Goal: Task Accomplishment & Management: Manage account settings

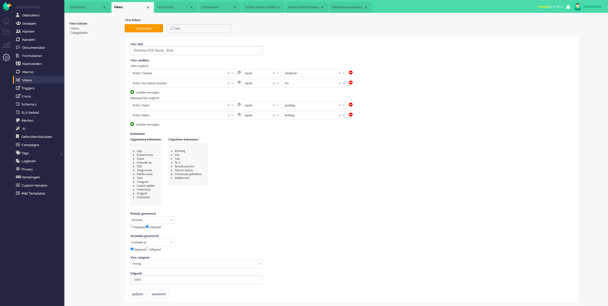
select select "priority"
select select "created_at"
click at [7, 32] on li "Tickets menu" at bounding box center [9, 35] width 12 height 12
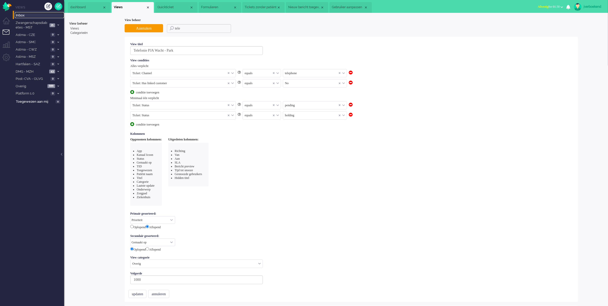
click at [21, 17] on span "Inbox" at bounding box center [40, 15] width 48 height 5
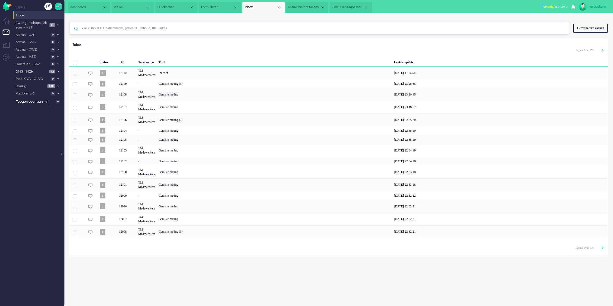
click at [151, 27] on input "text" at bounding box center [320, 28] width 484 height 12
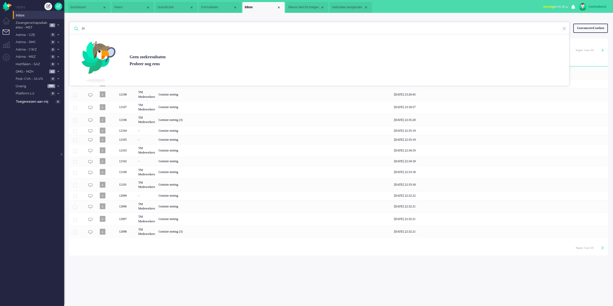
type input "j"
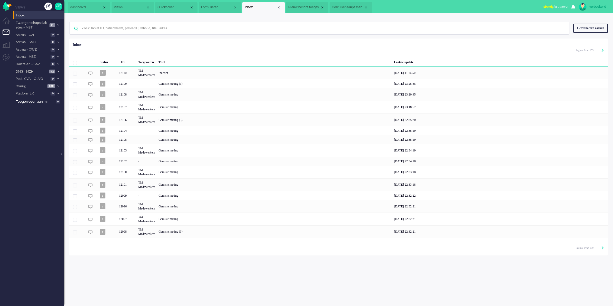
click at [595, 25] on div "Geavanceerd zoeken" at bounding box center [590, 28] width 35 height 9
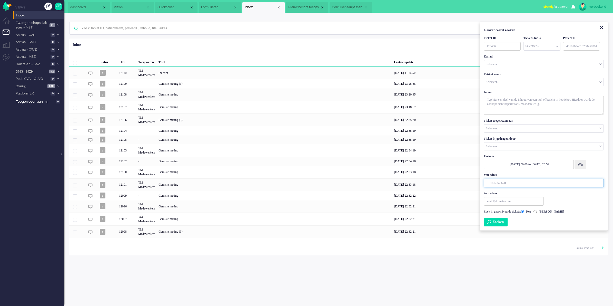
click at [502, 184] on input "Van adres" at bounding box center [543, 182] width 120 height 9
type input "[PHONE_NUMBER]"
click at [503, 224] on button "Zoeken" at bounding box center [495, 221] width 24 height 9
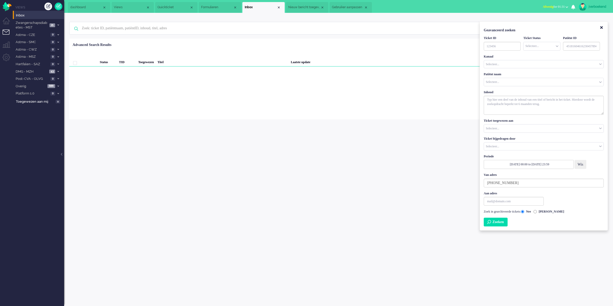
click at [505, 223] on button "Zoeken" at bounding box center [495, 221] width 24 height 9
click at [213, 181] on div "jverboekend Thuis Ticket Csat Mijn gemiddelde cijfer Deze week - Ticket Bijdrag…" at bounding box center [338, 159] width 549 height 293
click at [4, 59] on li "Admin menu" at bounding box center [9, 60] width 12 height 12
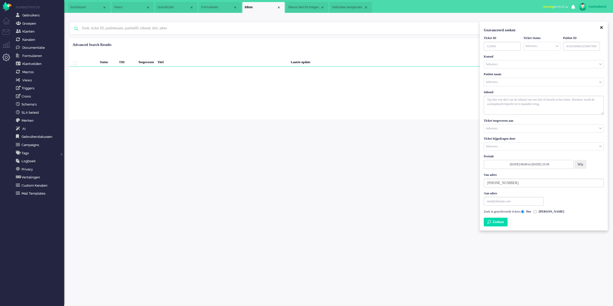
click at [600, 27] on icon "Close" at bounding box center [601, 28] width 3 height 4
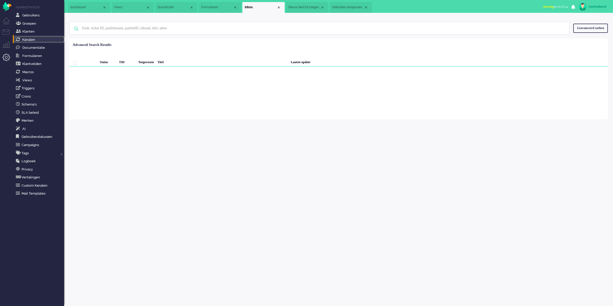
click at [34, 39] on span "Kanalen" at bounding box center [28, 40] width 13 height 4
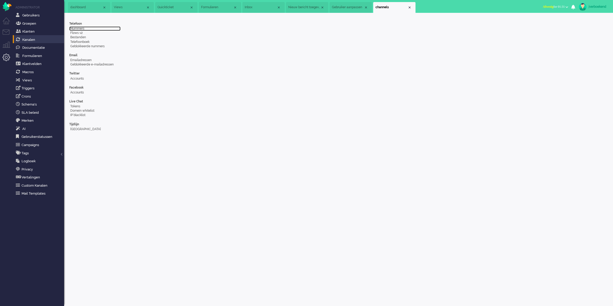
click at [83, 30] on link "Nummers" at bounding box center [94, 28] width 51 height 4
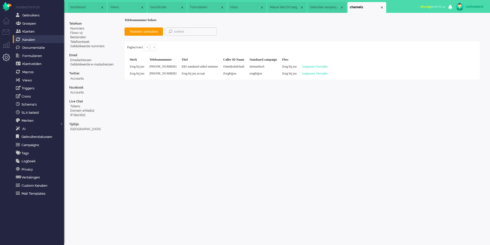
click at [425, 8] on span "Afwezig" at bounding box center [425, 7] width 11 height 4
click at [425, 23] on label "Beschikbaar" at bounding box center [424, 23] width 41 height 4
click at [480, 4] on div "jverboekend" at bounding box center [475, 6] width 19 height 5
click at [469, 27] on span "Alles geselecteerd (2)" at bounding box center [467, 27] width 27 height 4
click at [469, 26] on span "Alles geselecteerd (2)" at bounding box center [467, 27] width 27 height 4
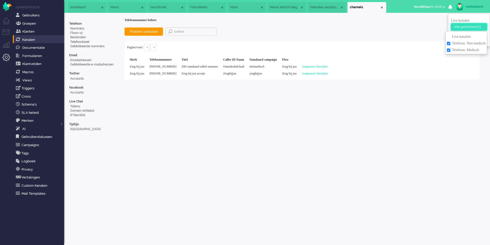
click at [410, 33] on div "Nummer aanmaken Pagina 1 van 1 < > Merk Telefoonnummer Titel Caller ID Naam Sta…" at bounding box center [302, 50] width 355 height 57
click at [469, 8] on div "jverboekend" at bounding box center [475, 6] width 19 height 5
click at [460, 32] on link "Instellingen" at bounding box center [469, 34] width 36 height 5
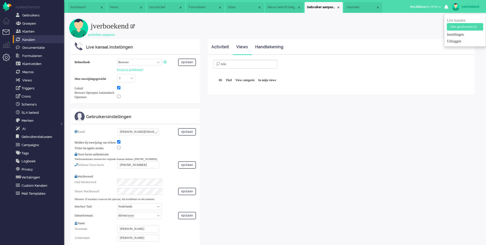
click at [4, 34] on li "Tickets menu" at bounding box center [9, 35] width 12 height 12
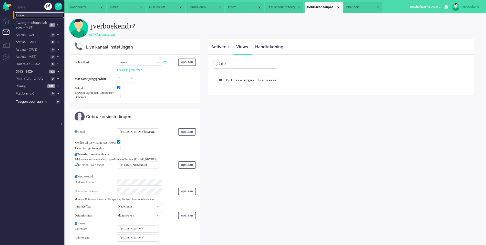
click at [28, 16] on span "Inbox" at bounding box center [40, 15] width 48 height 5
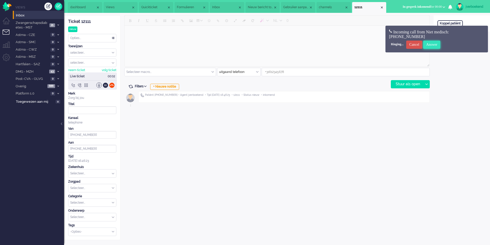
click at [436, 43] on input "Answer" at bounding box center [431, 45] width 17 height 8
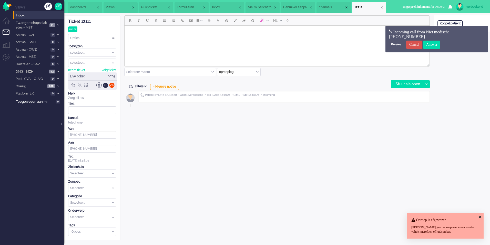
click at [480, 217] on icon at bounding box center [480, 216] width 2 height 3
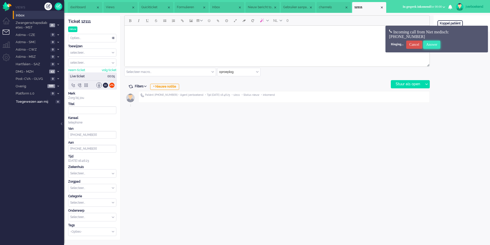
click at [437, 46] on input "Answer" at bounding box center [431, 45] width 17 height 8
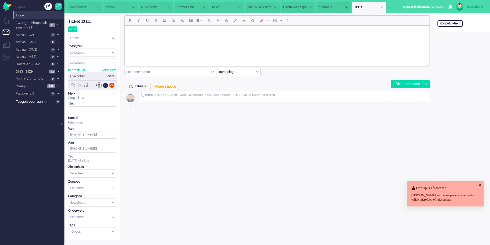
click at [437, 46] on div "Open custom software Koppel patiënt" at bounding box center [462, 127] width 56 height 224
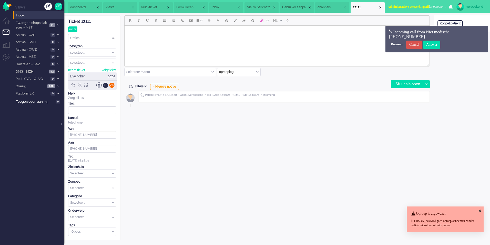
click at [112, 86] on div at bounding box center [111, 84] width 5 height 5
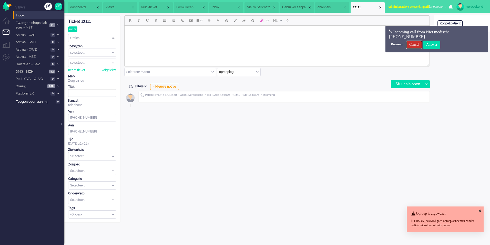
click at [422, 46] on input "Cancel" at bounding box center [414, 45] width 16 height 8
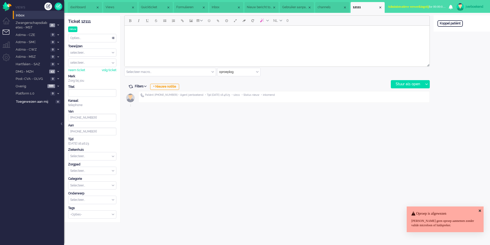
click at [429, 7] on span "Administratieve verwerkingstij" at bounding box center [408, 7] width 41 height 4
click at [428, 22] on label "Beschikbaar" at bounding box center [424, 23] width 41 height 4
click at [87, 21] on div "Ticket 12111" at bounding box center [92, 22] width 48 height 6
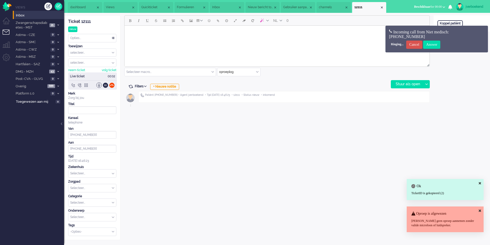
copy div "12111"
click at [418, 42] on input "Cancel" at bounding box center [414, 45] width 16 height 8
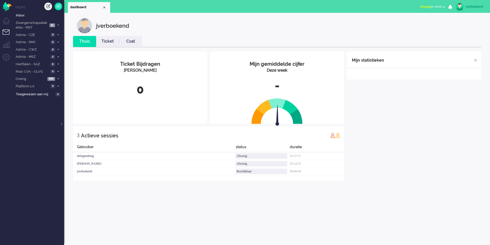
click at [430, 5] on span "Afwezig for 00:00" at bounding box center [431, 7] width 22 height 4
click at [417, 21] on label "Beschikbaar" at bounding box center [424, 23] width 41 height 4
drag, startPoint x: 26, startPoint y: 146, endPoint x: 28, endPoint y: 148, distance: 3.3
click at [26, 146] on ul "Views Inbox Zwangerschapsdiabetes - MST 21 Open - Nieuw FO 18 Open - Nieuw VPK …" at bounding box center [38, 122] width 51 height 245
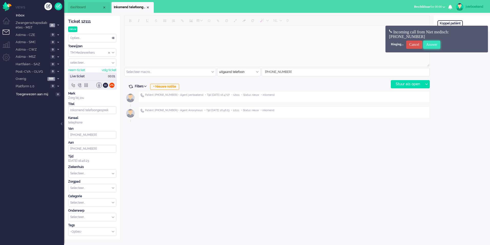
click at [439, 45] on input "Answer" at bounding box center [431, 45] width 17 height 8
click at [441, 47] on input "Answer" at bounding box center [431, 45] width 17 height 8
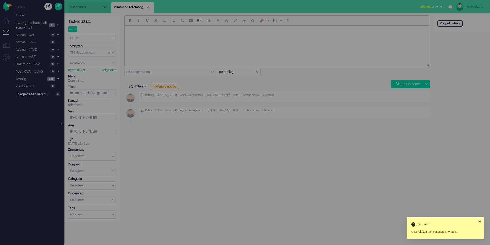
click at [479, 221] on icon at bounding box center [480, 220] width 2 height 3
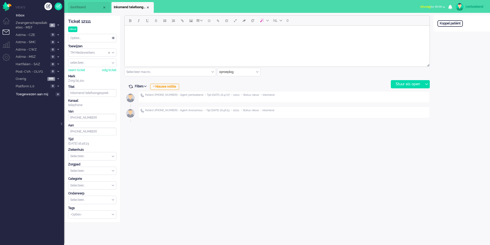
click at [84, 22] on div "Ticket 12111" at bounding box center [92, 22] width 48 height 6
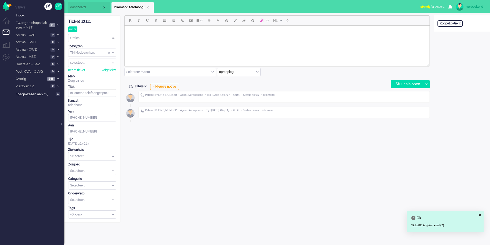
drag, startPoint x: 84, startPoint y: 22, endPoint x: 82, endPoint y: 23, distance: 2.6
click at [82, 23] on div "Ticket 12111" at bounding box center [92, 22] width 48 height 6
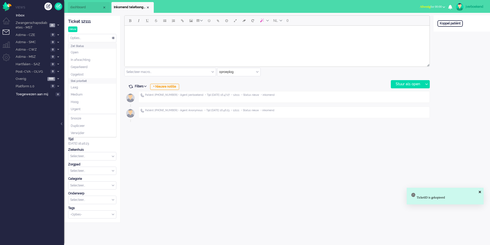
click at [78, 38] on div "Opties..." at bounding box center [92, 38] width 48 height 8
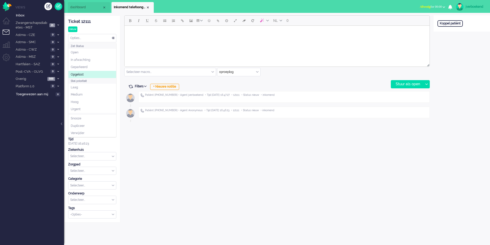
click at [86, 73] on li "Opgelost" at bounding box center [92, 74] width 48 height 7
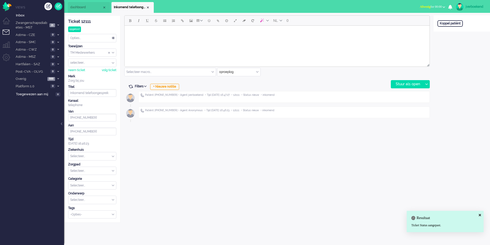
click at [222, 172] on div "NL 0 Selecteer macro... Beleid na supervisie Coaching - vergeten meting Contact…" at bounding box center [276, 118] width 313 height 207
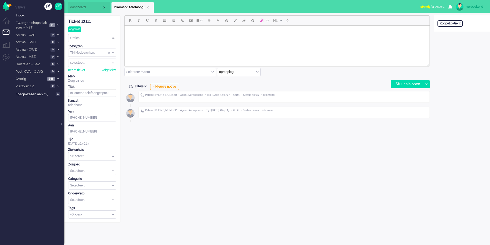
click at [422, 8] on span "Afwezig" at bounding box center [425, 7] width 11 height 4
click at [424, 24] on label "Beschikbaar" at bounding box center [424, 23] width 41 height 4
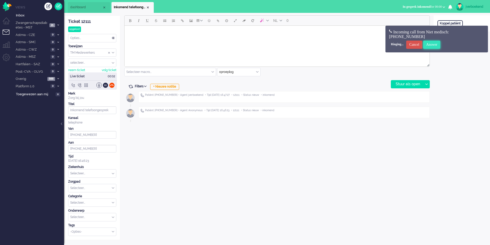
click at [441, 44] on input "Answer" at bounding box center [431, 45] width 17 height 8
click at [441, 42] on input "Answer" at bounding box center [431, 45] width 17 height 8
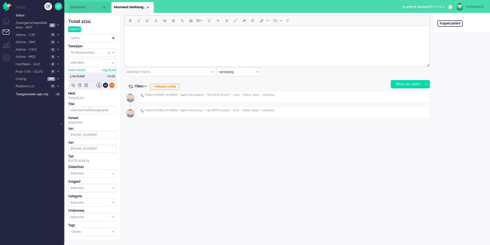
click at [112, 86] on div at bounding box center [111, 84] width 5 height 5
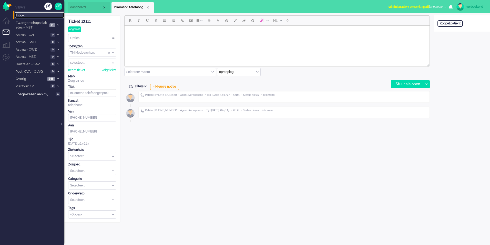
click at [35, 13] on span "Inbox" at bounding box center [40, 15] width 48 height 5
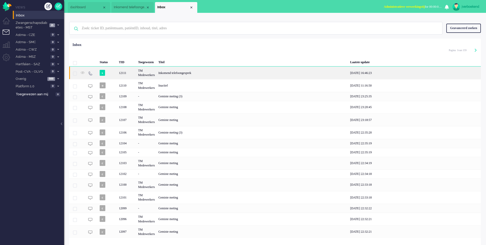
click at [240, 74] on div "Inkomend telefoongesprek" at bounding box center [253, 72] width 192 height 13
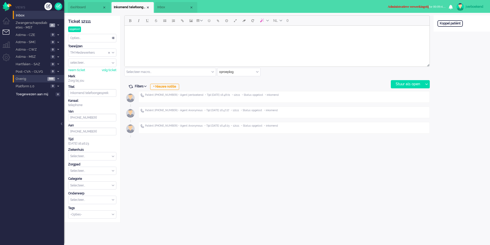
click at [59, 78] on span at bounding box center [58, 78] width 4 height 3
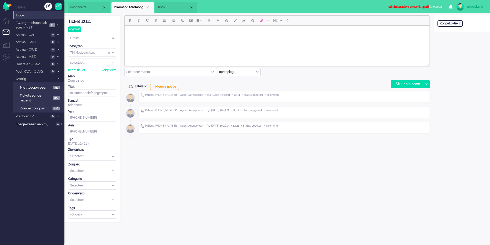
click at [424, 7] on span "Administratieve verwerkingstij" at bounding box center [408, 7] width 41 height 4
drag, startPoint x: 412, startPoint y: 17, endPoint x: 433, endPoint y: 15, distance: 21.1
click at [413, 17] on label "Afwezig" at bounding box center [424, 17] width 41 height 4
click at [483, 5] on div "jverboekend" at bounding box center [475, 6] width 19 height 5
click at [452, 35] on link "Instellingen" at bounding box center [469, 34] width 36 height 5
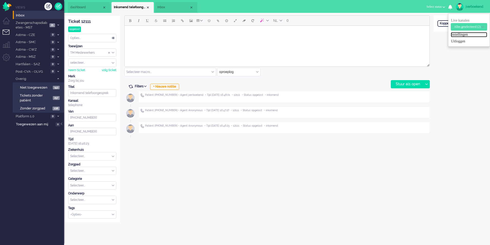
select select
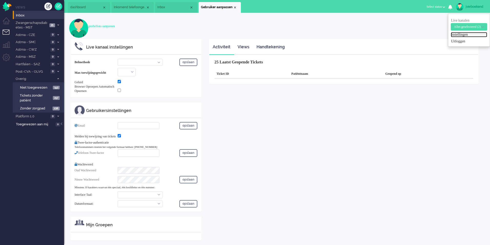
select select "browser"
checkbox input "true"
type input "j.verboekend@zorgbijjou.nl"
checkbox input "true"
type input "+31123456789"
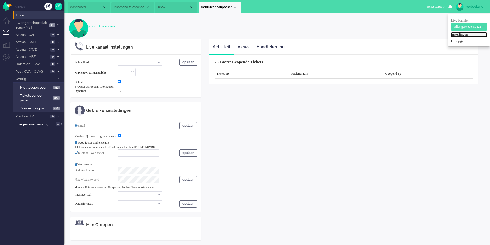
select select "nl"
select select "en_GB"
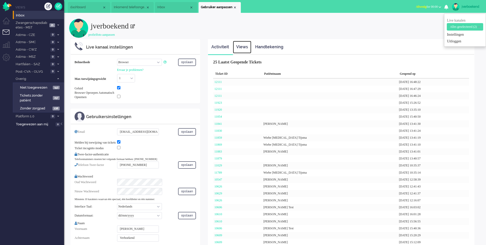
click at [244, 47] on link "Views" at bounding box center [242, 47] width 18 height 13
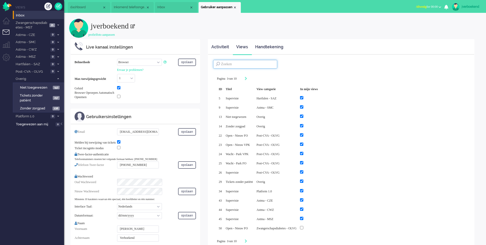
click at [259, 62] on input at bounding box center [245, 64] width 64 height 9
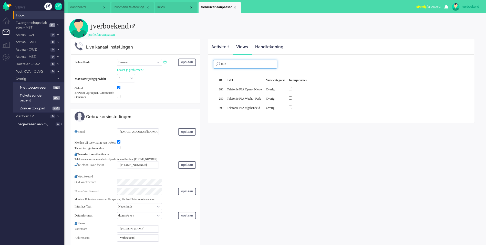
type input "tele"
click at [292, 89] on input "checkbox" at bounding box center [290, 88] width 3 height 3
checkbox input "true"
click at [292, 97] on input "checkbox" at bounding box center [290, 97] width 3 height 3
checkbox input "true"
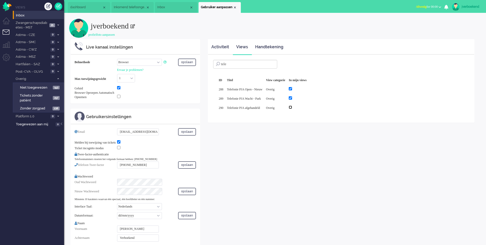
click at [292, 106] on input "checkbox" at bounding box center [290, 106] width 3 height 3
checkbox input "true"
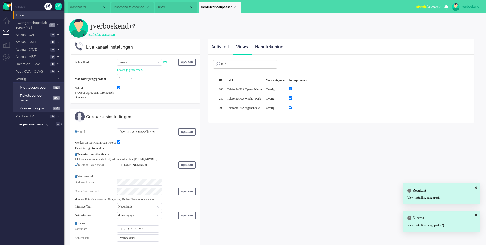
click at [5, 7] on img "Omnidesk" at bounding box center [7, 6] width 9 height 9
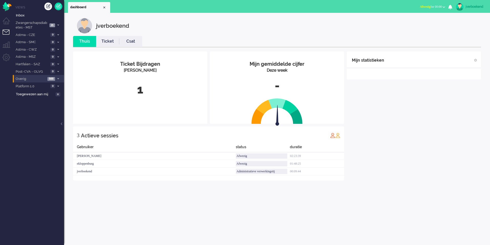
click at [60, 78] on span at bounding box center [58, 78] width 4 height 3
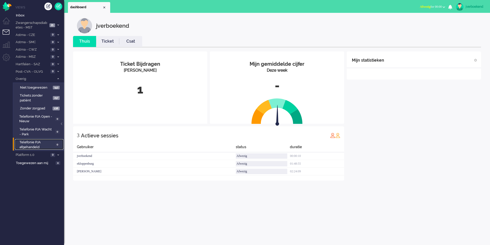
click at [35, 144] on span "Telefonie PJA afgehandeld" at bounding box center [36, 144] width 34 height 9
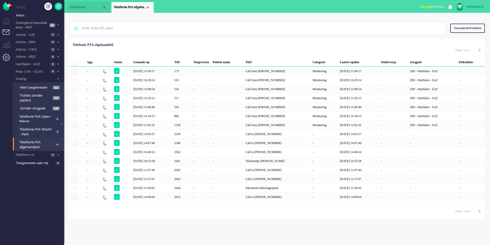
click at [7, 57] on li "Admin menu" at bounding box center [9, 60] width 12 height 12
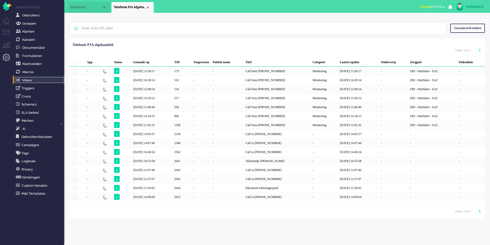
click at [25, 82] on link "Views" at bounding box center [39, 80] width 49 height 6
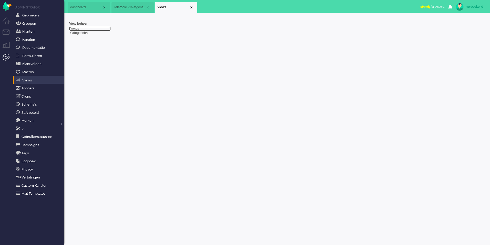
click at [74, 28] on link "Views" at bounding box center [90, 28] width 42 height 4
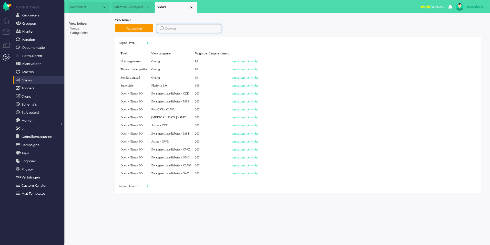
click at [167, 29] on input at bounding box center [189, 28] width 64 height 9
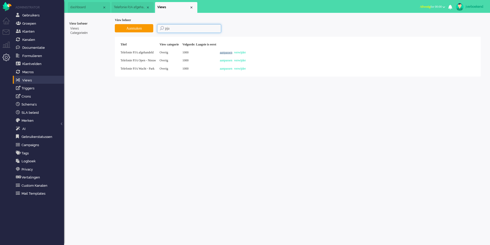
type input "pja"
click at [232, 53] on link "aanpassen" at bounding box center [226, 52] width 13 height 4
select select "priority"
select select "created_at"
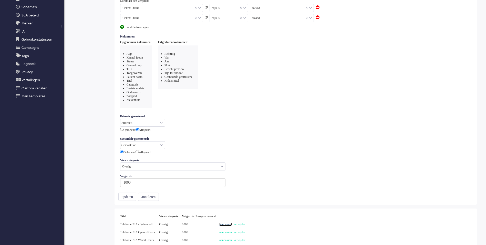
scroll to position [101, 0]
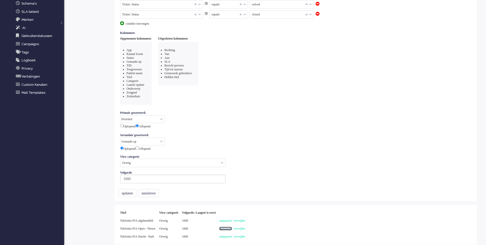
click at [232, 228] on link "aanpassen" at bounding box center [225, 228] width 13 height 4
select select
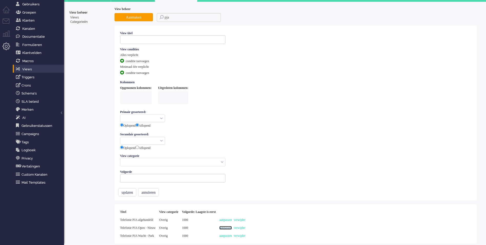
type input "Telefonie PJA Open - Nieuw"
select select "priority"
radio input "false"
radio input "true"
select select "created_at"
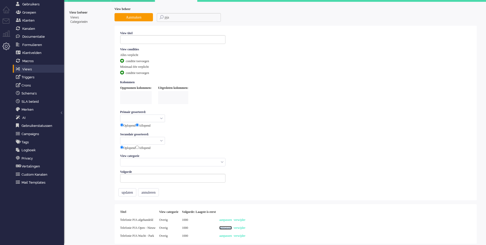
type input "1000"
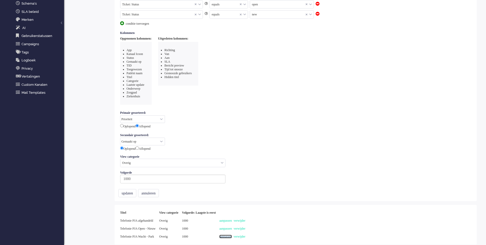
click at [232, 235] on link "aanpassen" at bounding box center [225, 236] width 13 height 4
select select "priority"
select select "created_at"
click at [232, 219] on link "aanpassen" at bounding box center [225, 220] width 13 height 4
select select "priority"
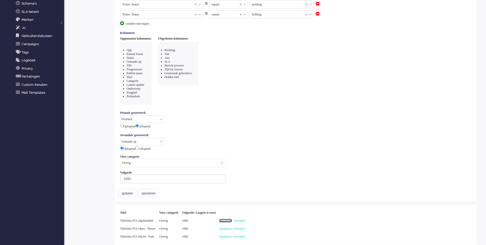
select select "created_at"
click at [232, 228] on link "aanpassen" at bounding box center [225, 228] width 13 height 4
select select "priority"
select select "created_at"
click at [232, 236] on link "aanpassen" at bounding box center [225, 236] width 13 height 4
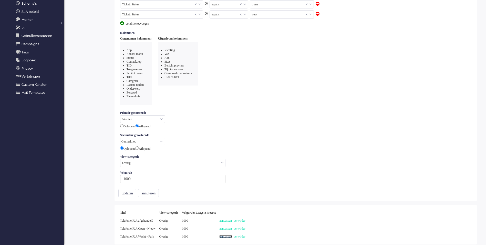
select select "priority"
select select "created_at"
click at [232, 220] on link "aanpassen" at bounding box center [225, 220] width 13 height 4
select select "priority"
select select "created_at"
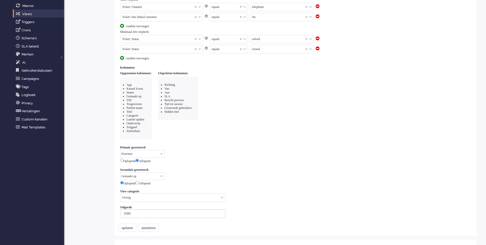
scroll to position [0, 0]
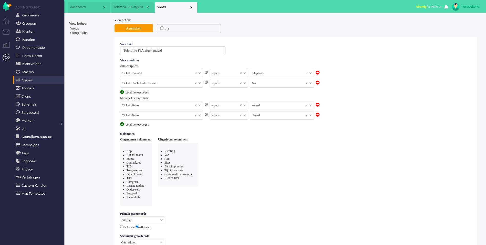
click at [125, 8] on span "Telefonie PJA afgehandeld" at bounding box center [130, 7] width 32 height 4
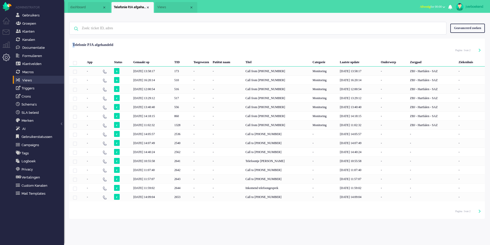
drag, startPoint x: 75, startPoint y: 44, endPoint x: 132, endPoint y: 45, distance: 56.4
click at [132, 45] on div "App Status Gemaakt op TID Toegewezen Patiënt naam Titel Categorie Laatste updat…" at bounding box center [277, 120] width 416 height 161
drag, startPoint x: 132, startPoint y: 45, endPoint x: 175, endPoint y: 4, distance: 59.3
click at [175, 4] on li "Views" at bounding box center [176, 7] width 42 height 11
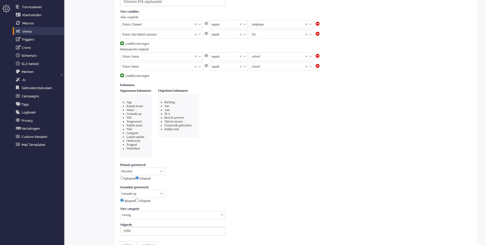
scroll to position [101, 0]
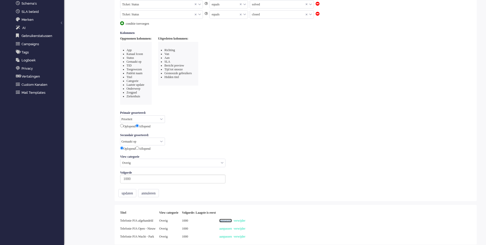
click at [232, 219] on link "aanpassen" at bounding box center [225, 220] width 13 height 4
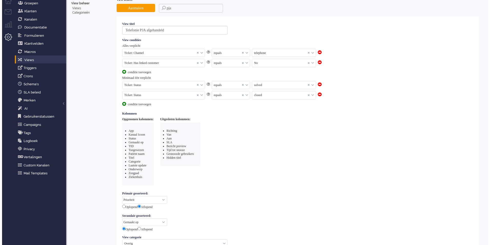
scroll to position [0, 0]
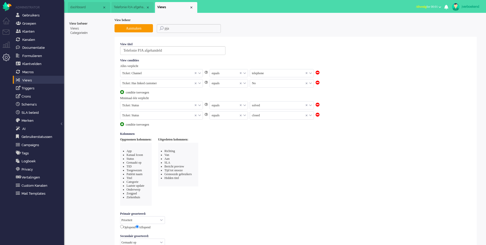
click at [132, 11] on li "Telefonie PJA afgehandeld" at bounding box center [133, 7] width 42 height 11
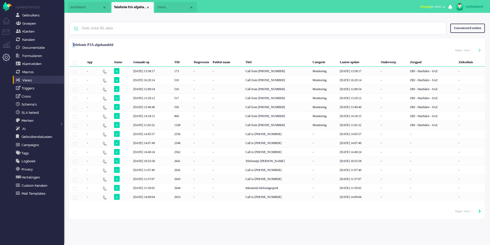
click at [480, 211] on icon "Next" at bounding box center [480, 211] width 3 height 4
type input "2"
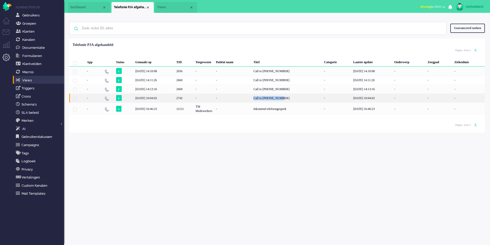
drag, startPoint x: 296, startPoint y: 99, endPoint x: 258, endPoint y: 98, distance: 38.5
click at [258, 98] on div "Call to [PHONE_NUMBER]" at bounding box center [287, 97] width 70 height 9
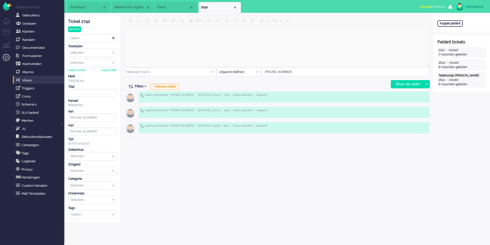
click at [459, 80] on div "closed" at bounding box center [454, 80] width 10 height 4
click at [460, 65] on div "2642 - closed 8 maanden geleden" at bounding box center [462, 64] width 49 height 11
click at [460, 52] on div "2742 - closed 7 maanden geleden" at bounding box center [462, 52] width 49 height 11
click at [235, 7] on div "Close tab" at bounding box center [235, 7] width 4 height 4
